Goal: Transaction & Acquisition: Purchase product/service

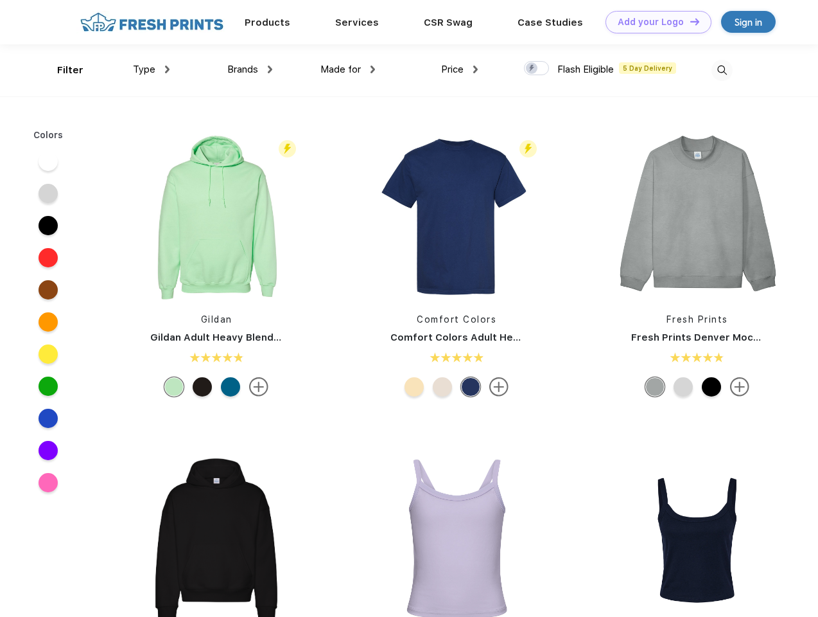
scroll to position [1, 0]
click at [654, 22] on link "Add your Logo Design Tool" at bounding box center [659, 22] width 106 height 22
click at [0, 0] on div "Design Tool" at bounding box center [0, 0] width 0 height 0
click at [689, 21] on link "Add your Logo Design Tool" at bounding box center [659, 22] width 106 height 22
click at [62, 70] on div "Filter" at bounding box center [70, 70] width 26 height 15
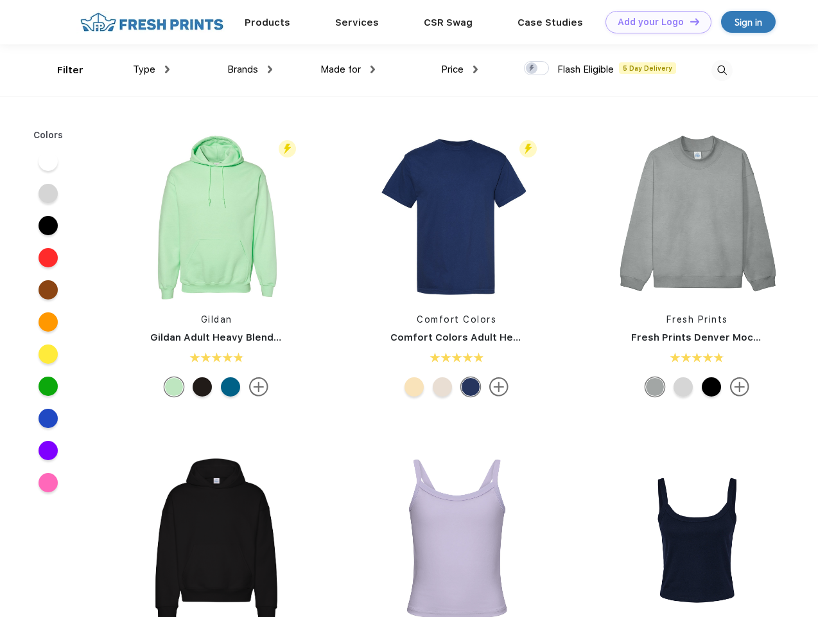
click at [152, 69] on span "Type" at bounding box center [144, 70] width 22 height 12
click at [250, 69] on span "Brands" at bounding box center [242, 70] width 31 height 12
click at [348, 69] on span "Made for" at bounding box center [340, 70] width 40 height 12
click at [460, 69] on span "Price" at bounding box center [452, 70] width 22 height 12
click at [537, 69] on div at bounding box center [536, 68] width 25 height 14
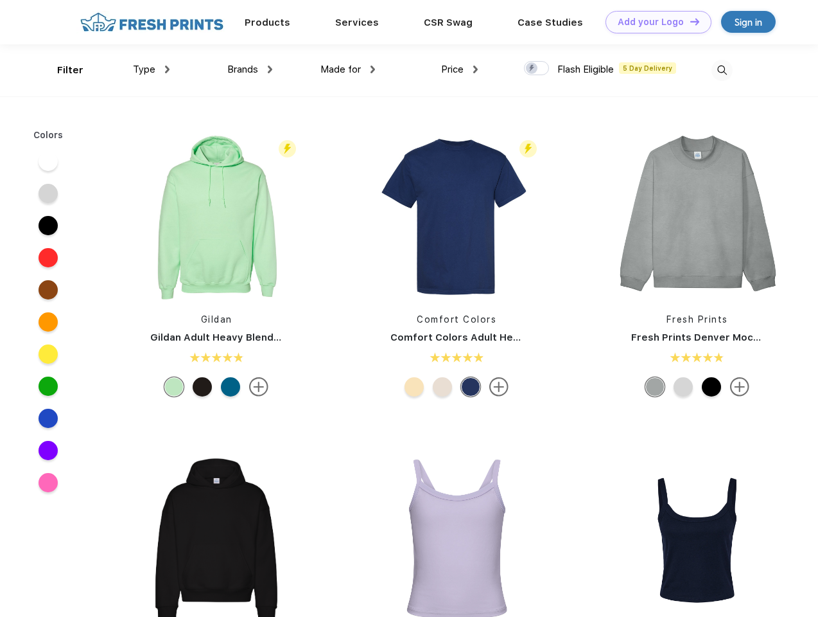
click at [532, 69] on input "checkbox" at bounding box center [528, 64] width 8 height 8
click at [722, 70] on img at bounding box center [722, 70] width 21 height 21
